Goal: Task Accomplishment & Management: Complete application form

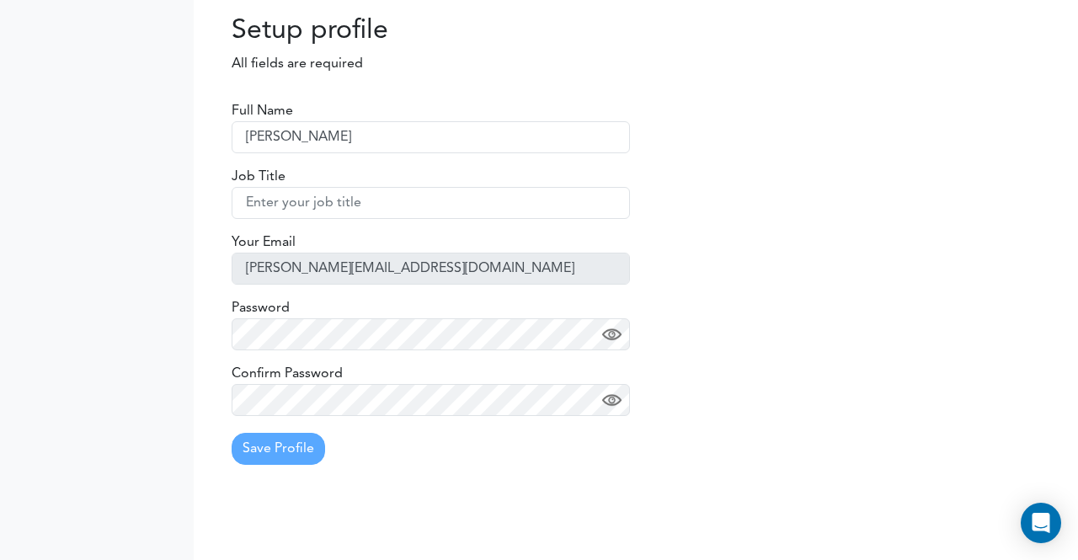
type input "[PERSON_NAME]"
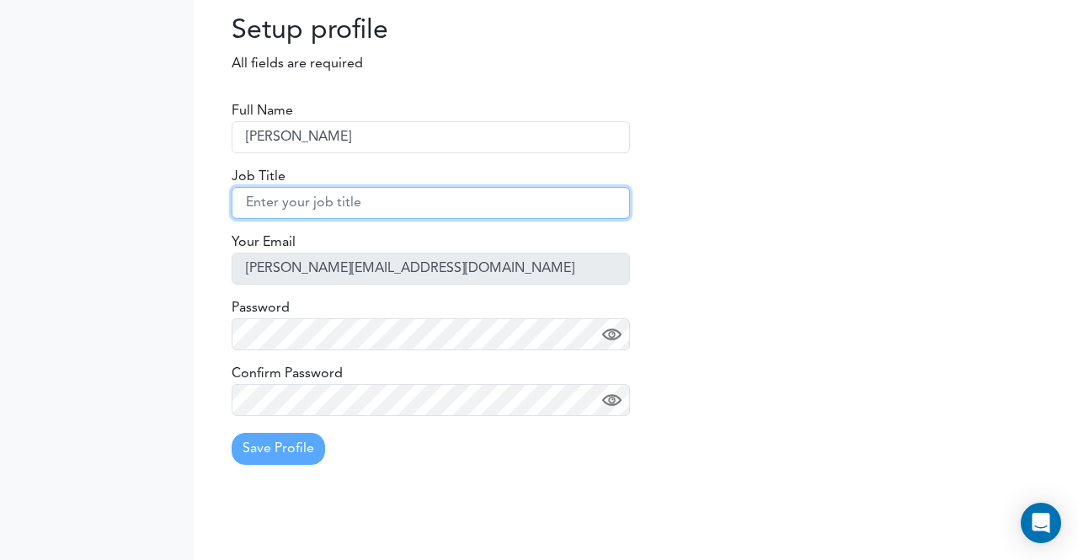
click at [510, 193] on input "text" at bounding box center [431, 203] width 398 height 32
type input "Software Developer"
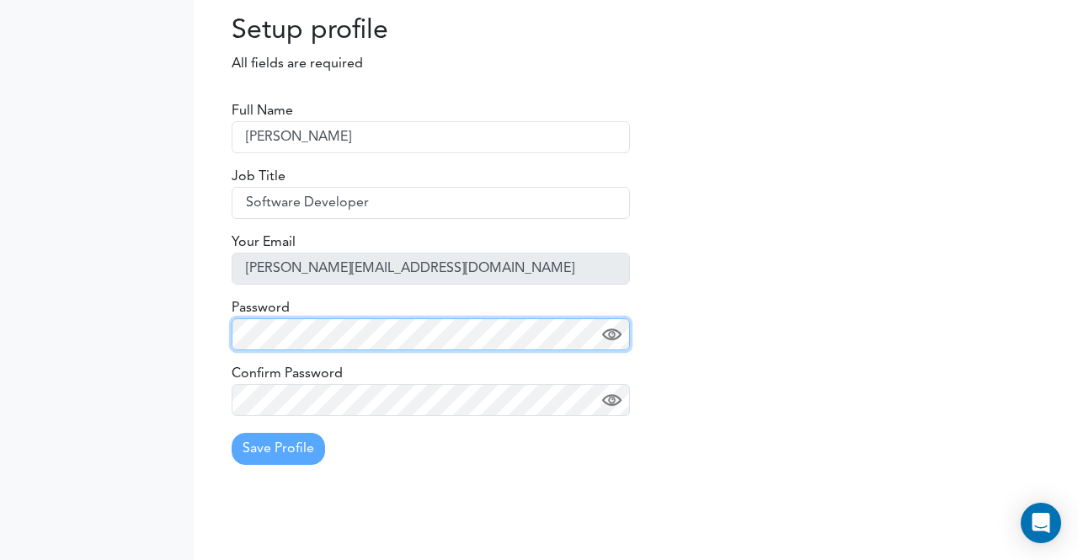
click at [142, 331] on body "Setting Settings Profile Preferences Update Availability Sync Calendar" at bounding box center [539, 280] width 1078 height 560
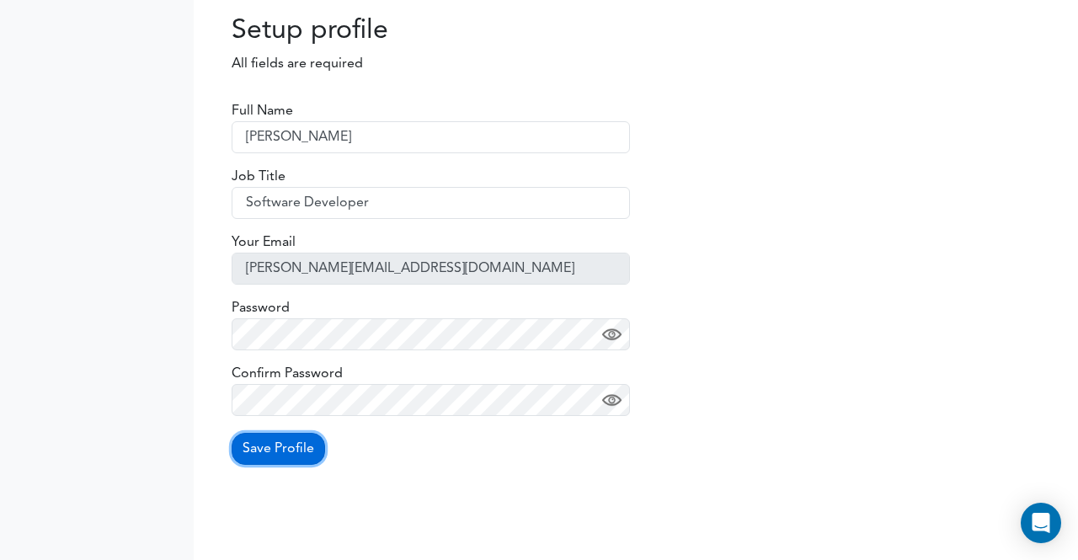
click at [293, 449] on button "Save Profile" at bounding box center [279, 449] width 94 height 32
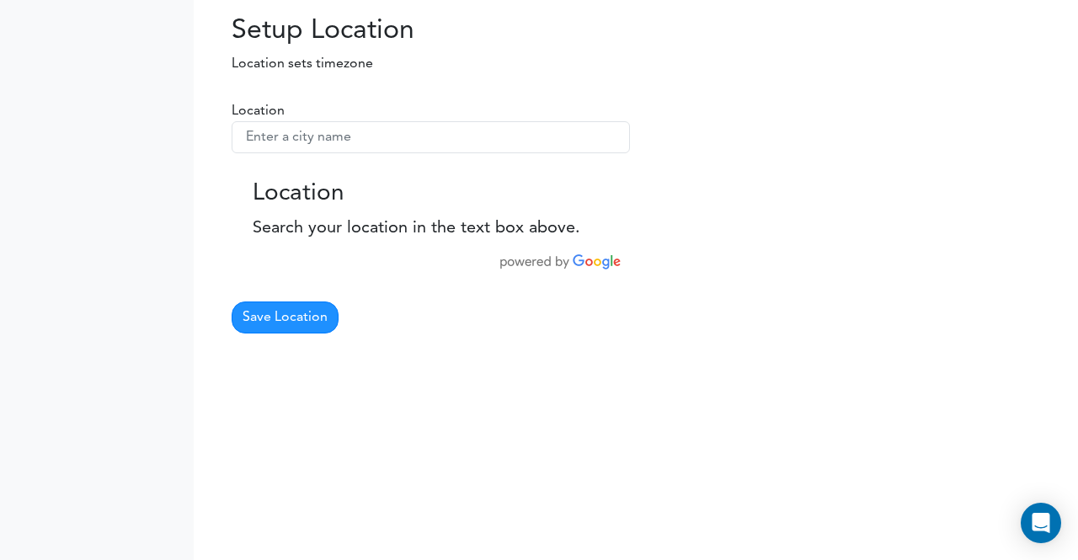
click at [724, 200] on div at bounding box center [855, 215] width 424 height 61
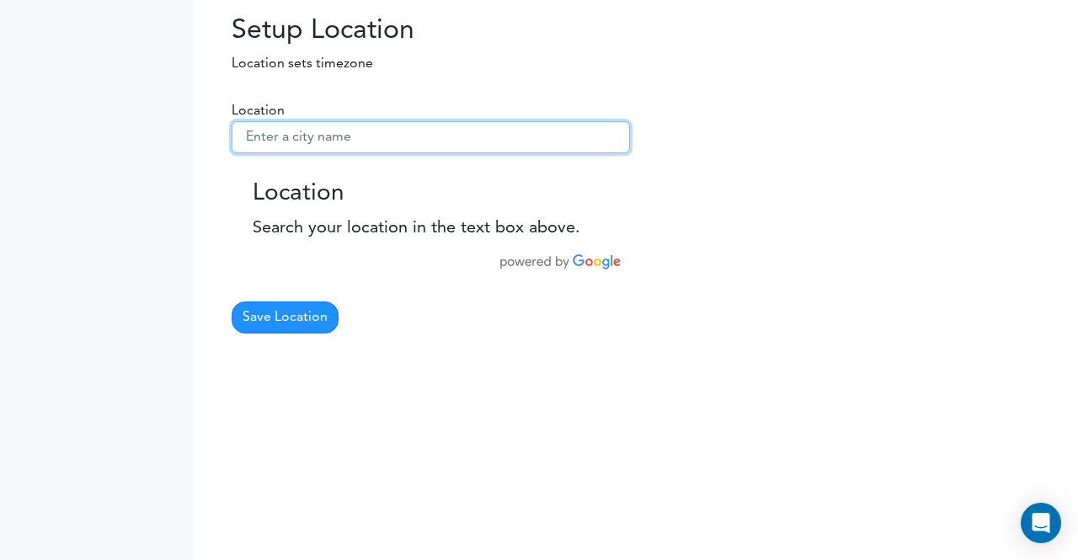
click at [418, 139] on input "text" at bounding box center [431, 137] width 398 height 32
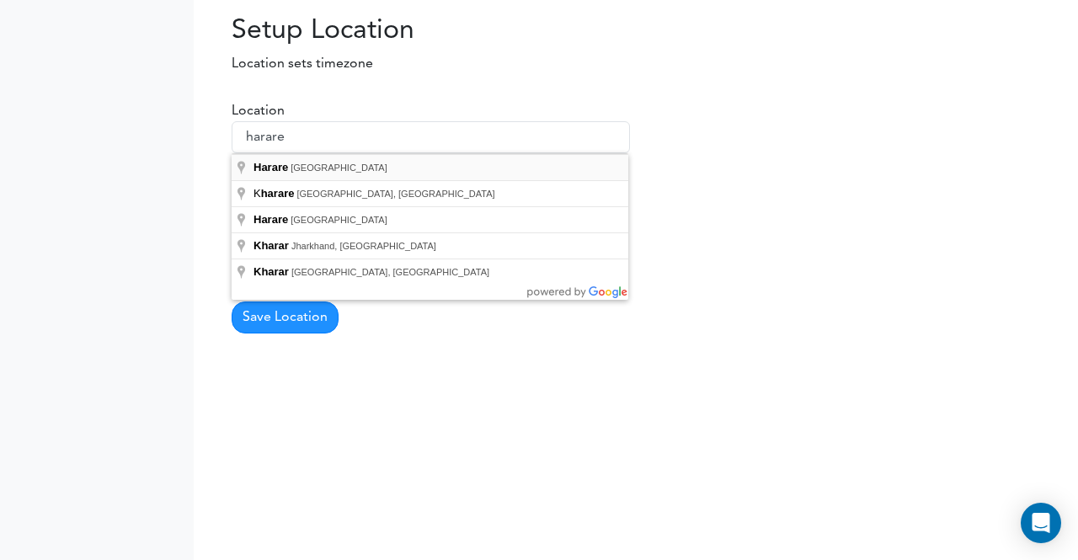
type input "Harare, Zimbabwe"
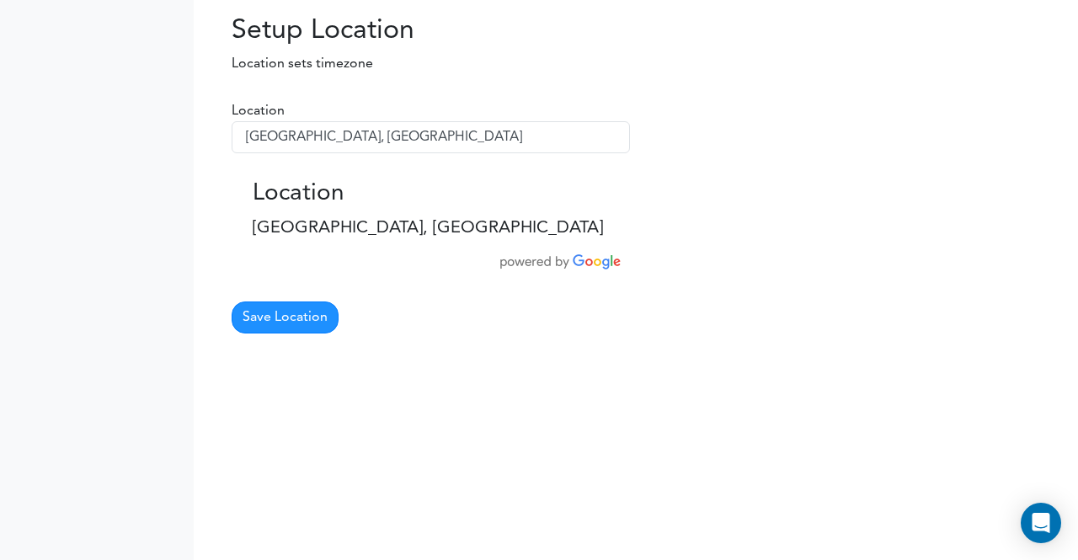
click at [302, 297] on form "Location Harare, Zimbabwe To navigate the map with touch gestures double-tap an…" at bounding box center [431, 217] width 398 height 232
click at [302, 307] on button "Save Location" at bounding box center [285, 318] width 107 height 32
